Goal: Information Seeking & Learning: Check status

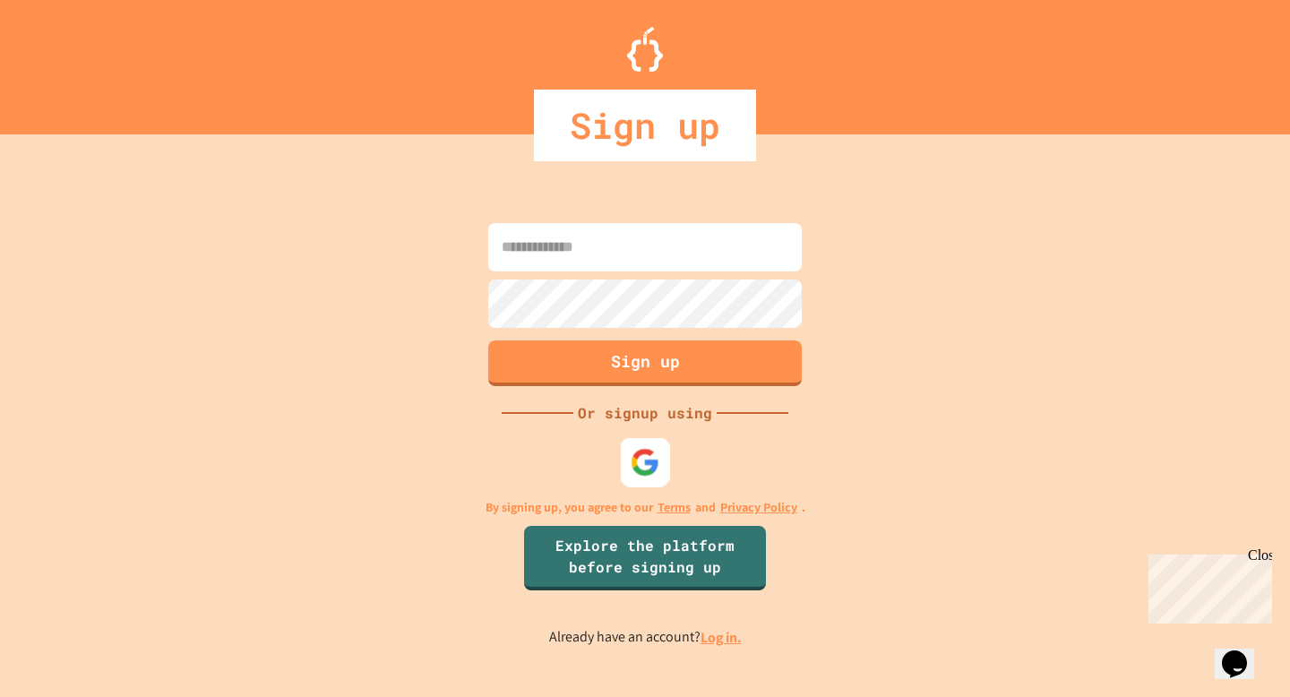
click at [647, 461] on img at bounding box center [646, 463] width 30 height 30
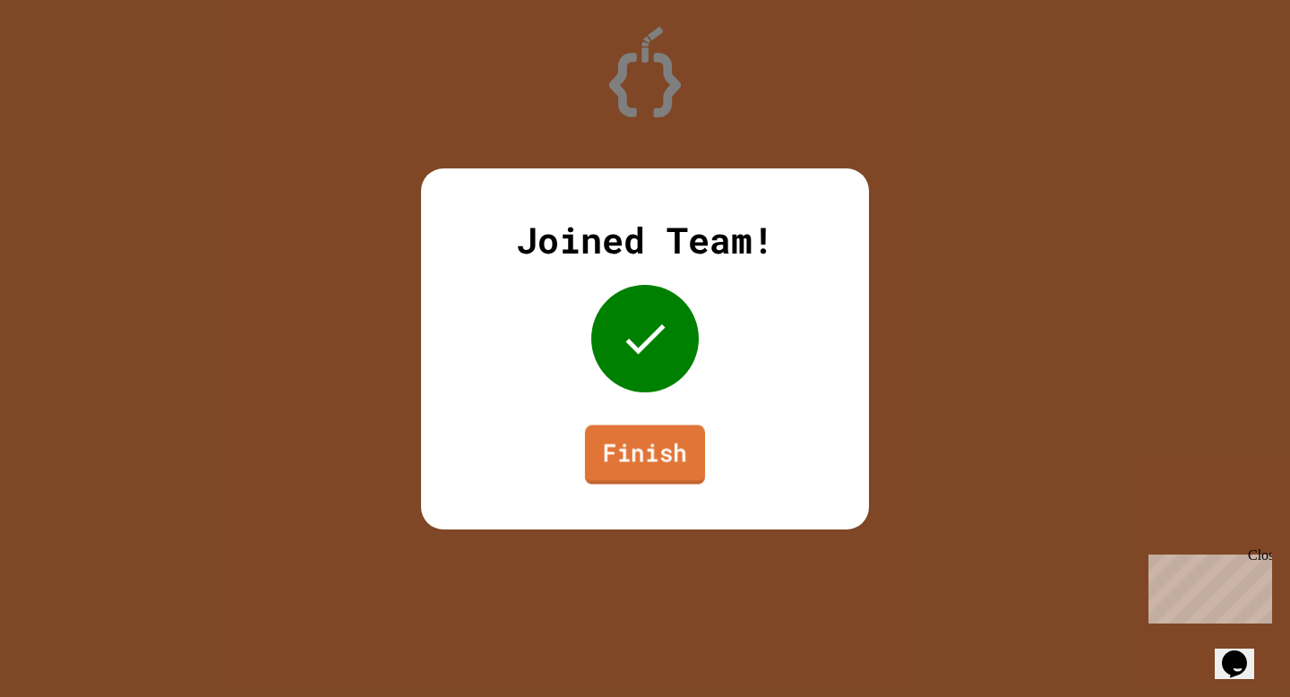
click at [642, 459] on link "Finish" at bounding box center [645, 454] width 120 height 59
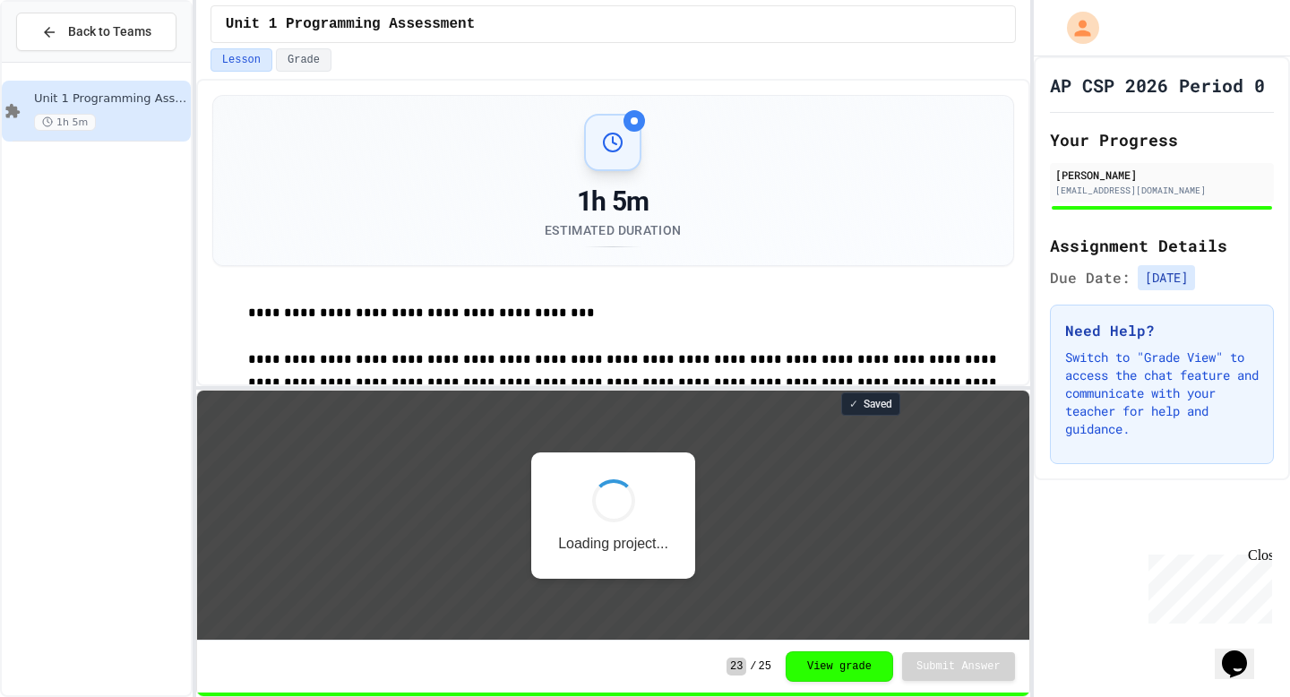
scroll to position [2, 0]
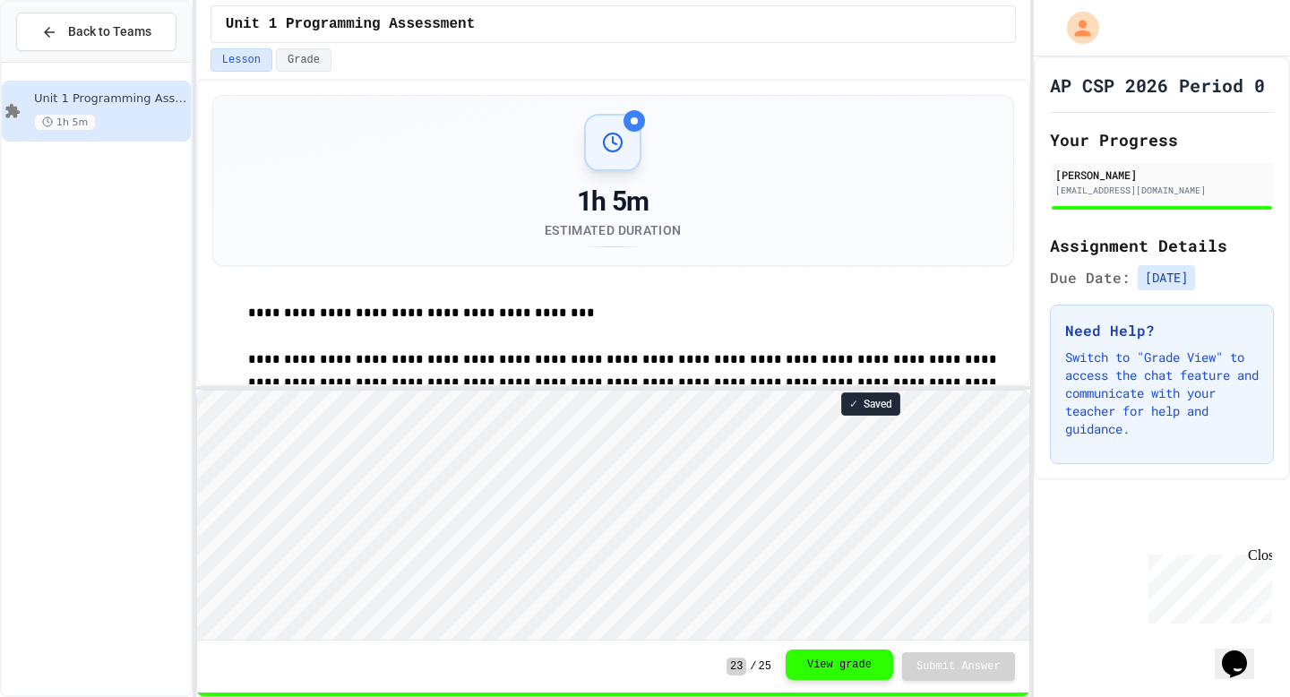
click at [837, 668] on button "View grade" at bounding box center [840, 665] width 108 height 30
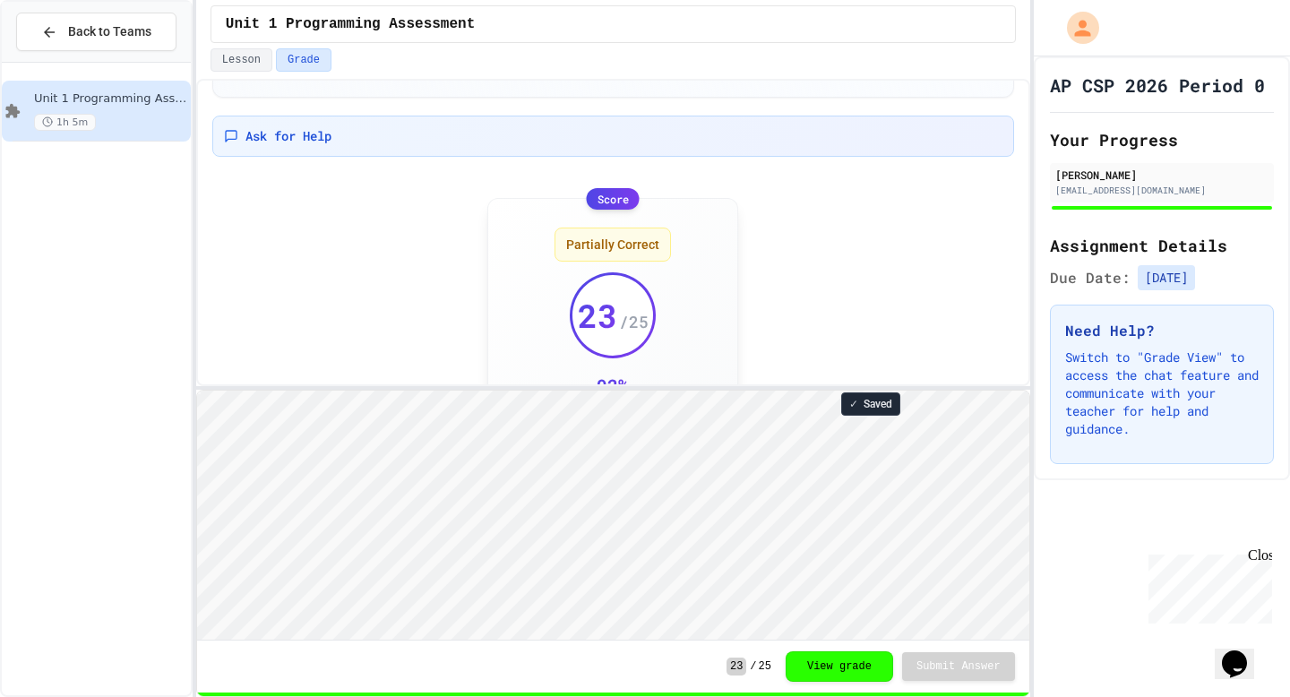
scroll to position [261, 0]
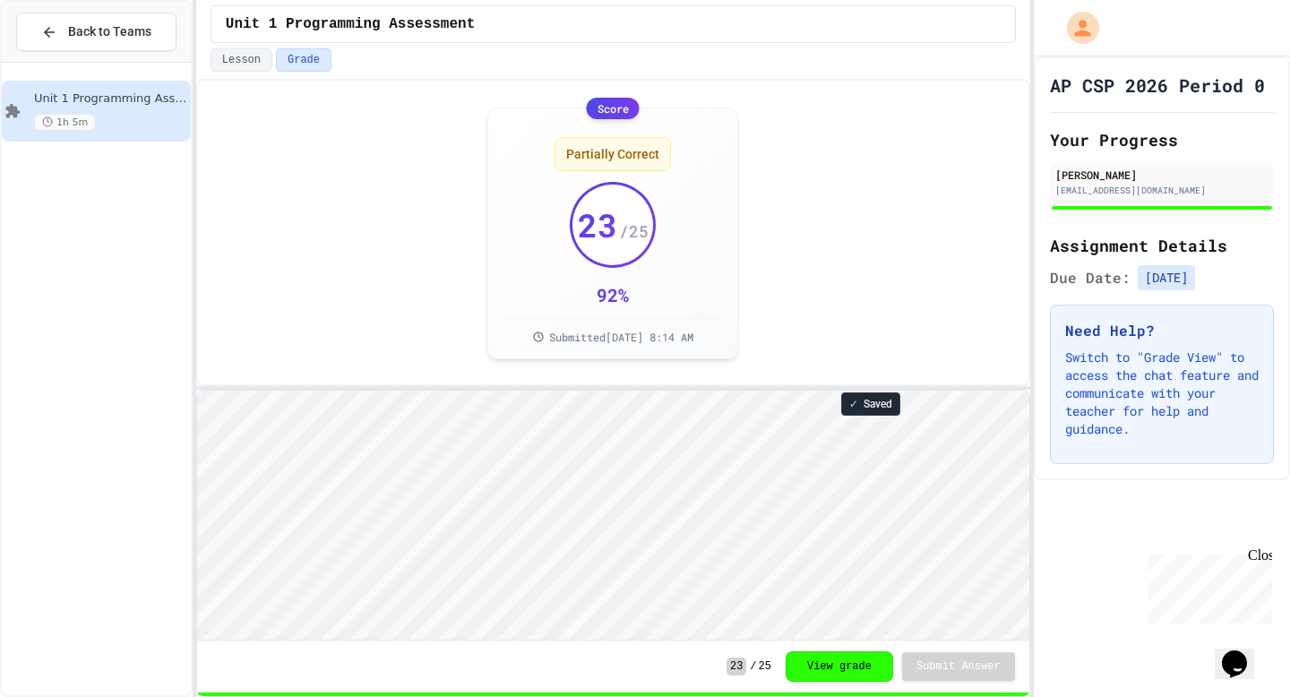
click at [239, 198] on div "Score Partially Correct 23 / 25 92 % Submitted [DATE] 8:14 AM" at bounding box center [613, 233] width 802 height 273
